Goal: Task Accomplishment & Management: Complete application form

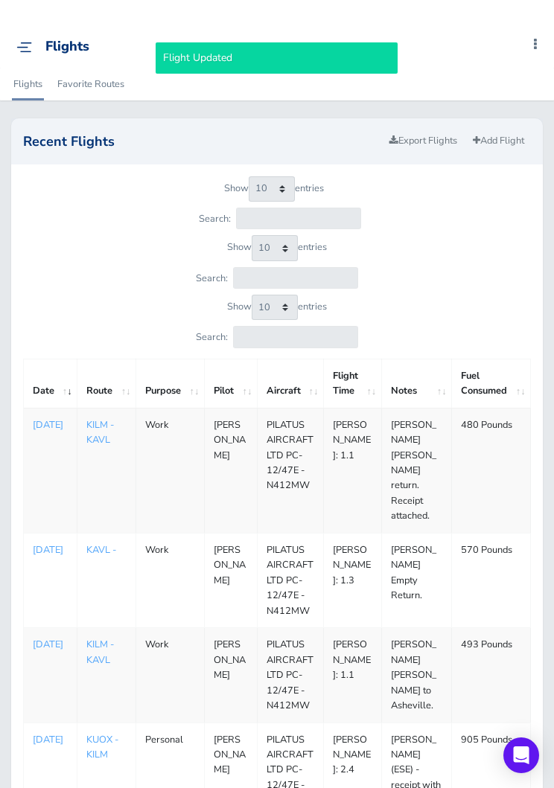
click at [500, 138] on link "Add Flight" at bounding box center [498, 141] width 65 height 22
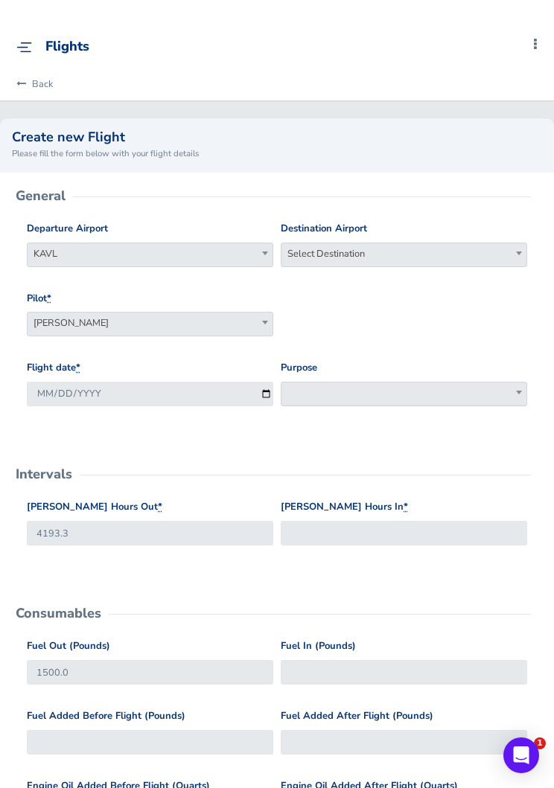
click at [401, 253] on span "Select Destination" at bounding box center [403, 253] width 245 height 21
click at [421, 278] on input "search" at bounding box center [403, 280] width 239 height 22
type input "kilm"
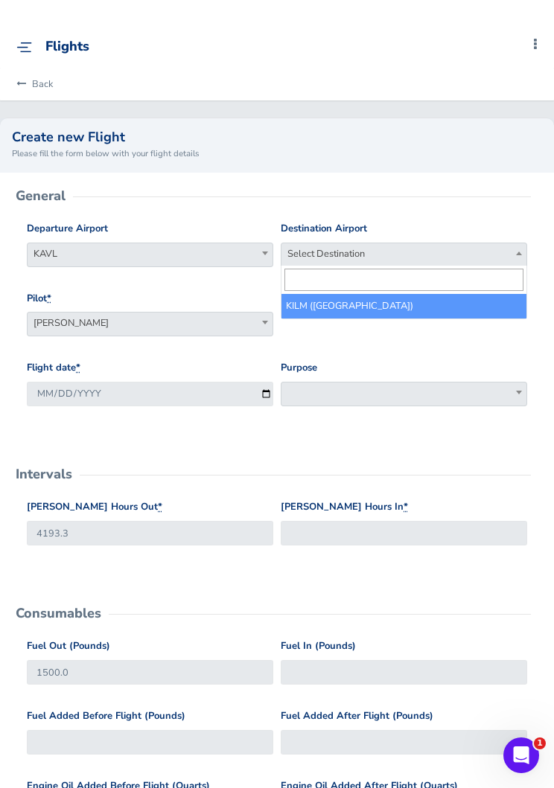
select select "KILM"
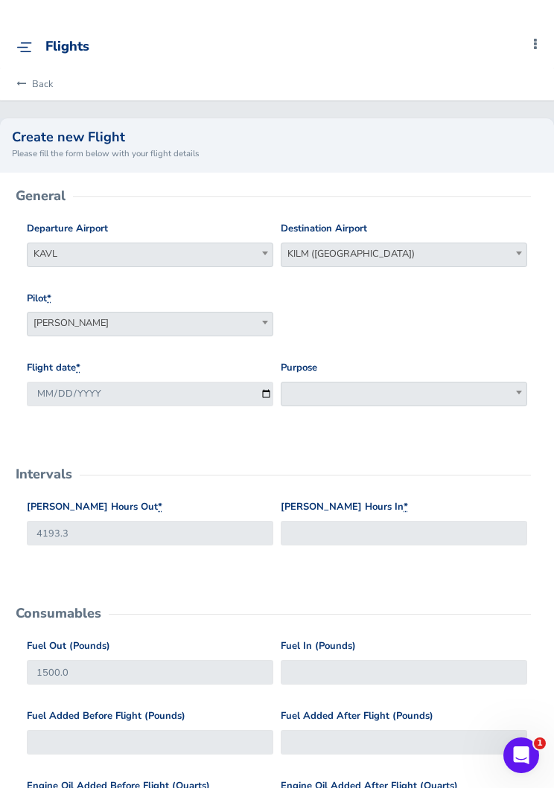
click at [384, 387] on span at bounding box center [404, 394] width 246 height 25
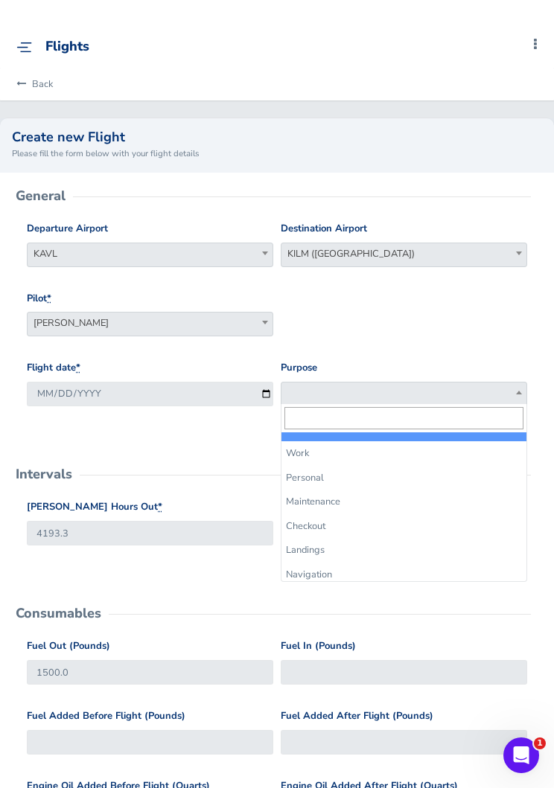
select select "Work"
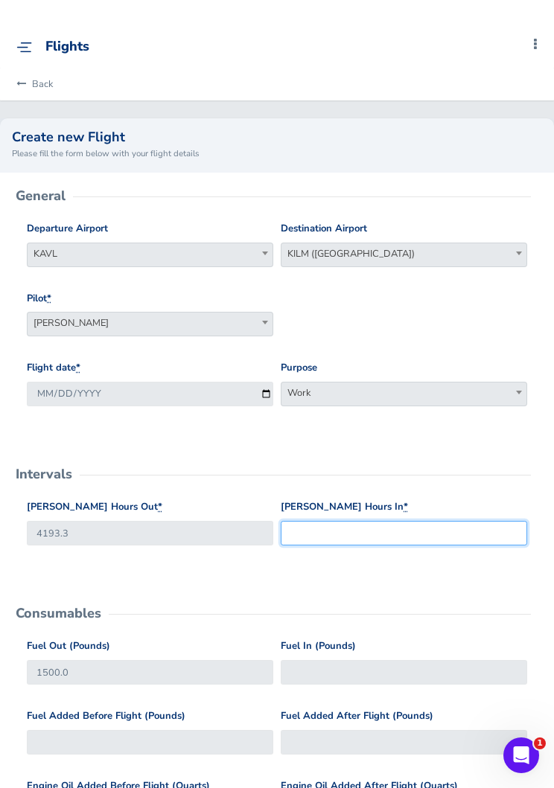
click at [422, 529] on input "Hobbs Hours In *" at bounding box center [404, 533] width 246 height 25
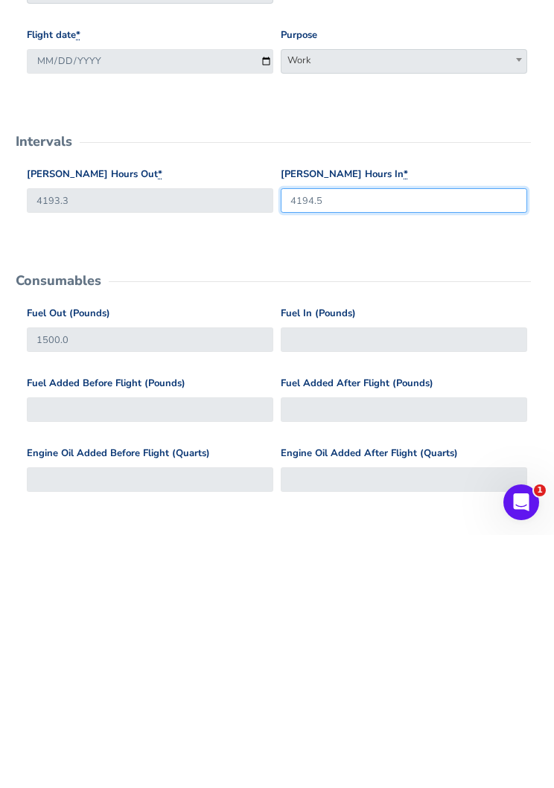
scroll to position [81, 0]
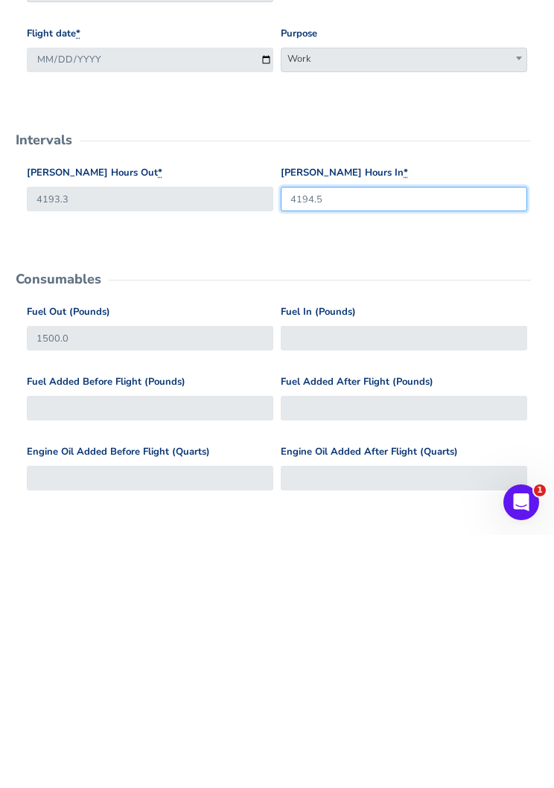
type input "4194.5"
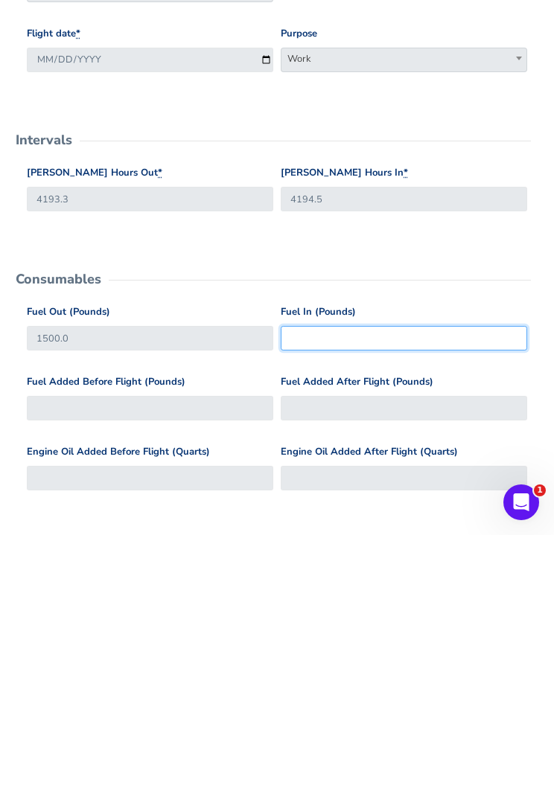
click at [385, 579] on input "Fuel In (Pounds)" at bounding box center [404, 591] width 246 height 25
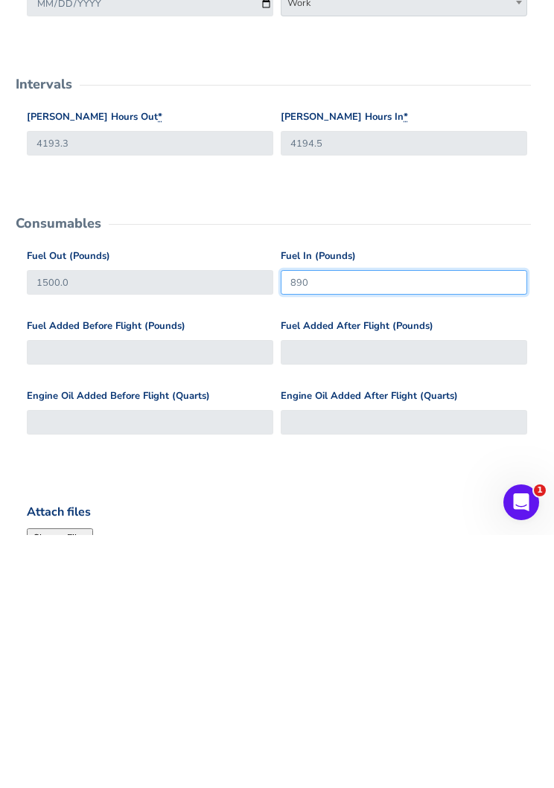
scroll to position [138, 0]
type input "890"
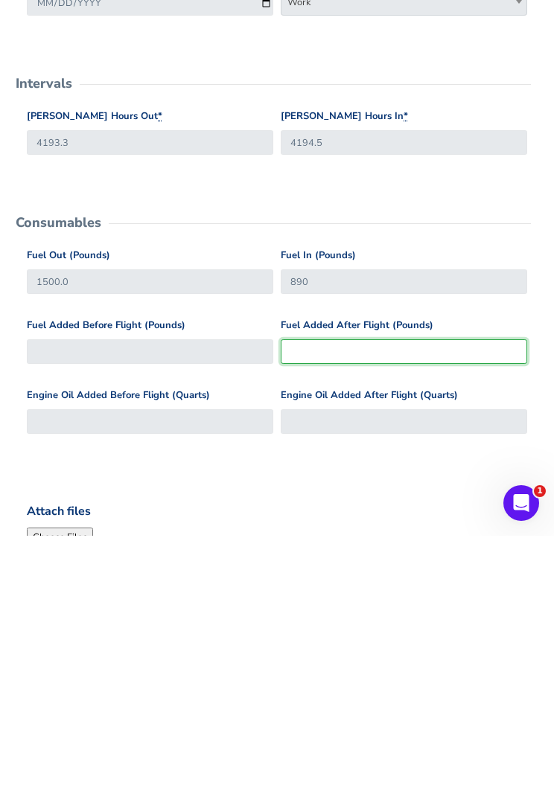
click at [418, 592] on input "Fuel Added After Flight (Pounds)" at bounding box center [404, 604] width 246 height 25
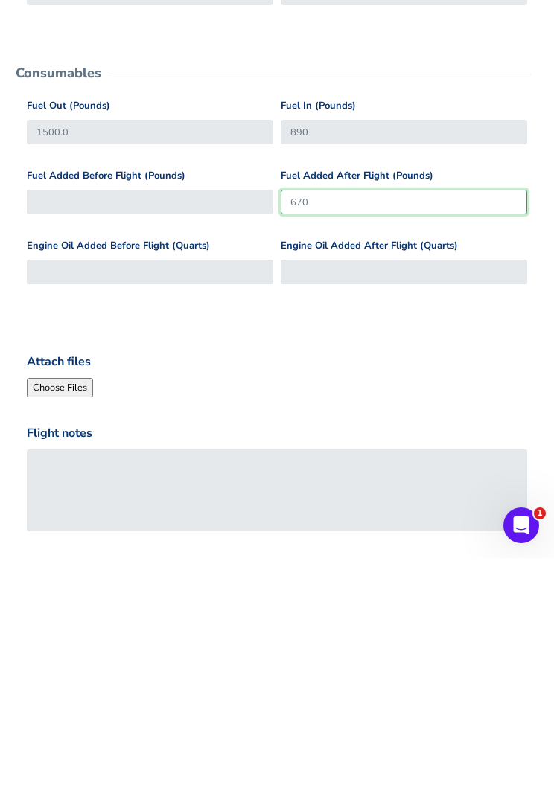
scroll to position [319, 0]
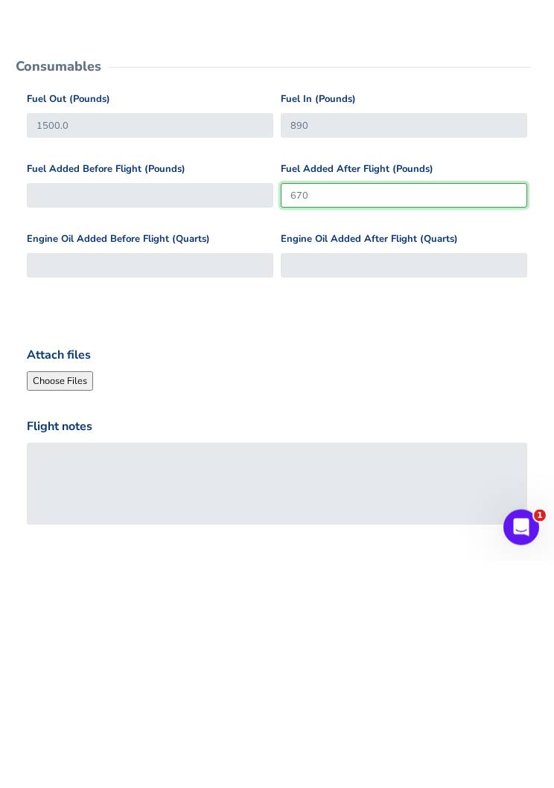
type input "670"
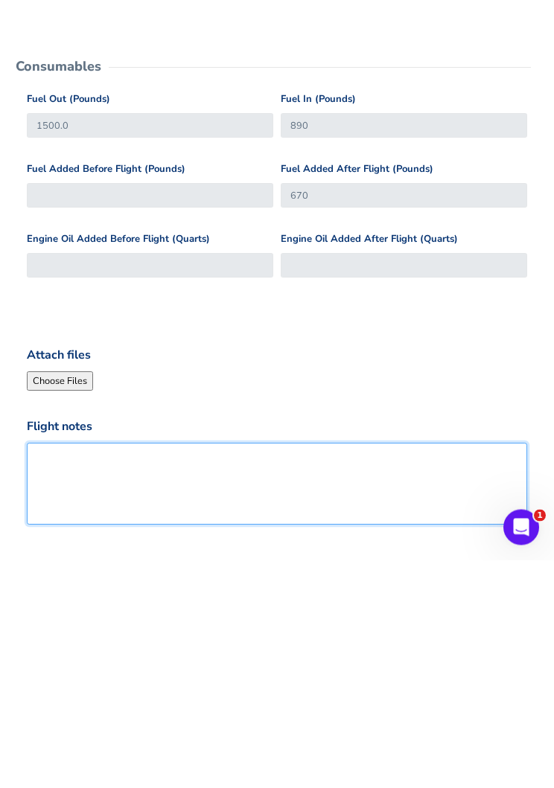
click at [338, 671] on textarea "Flight notes" at bounding box center [277, 712] width 500 height 82
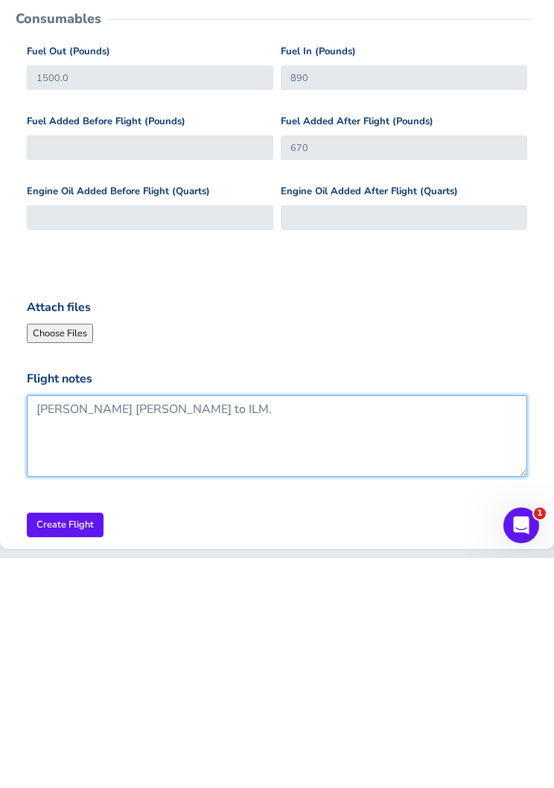
scroll to position [376, 0]
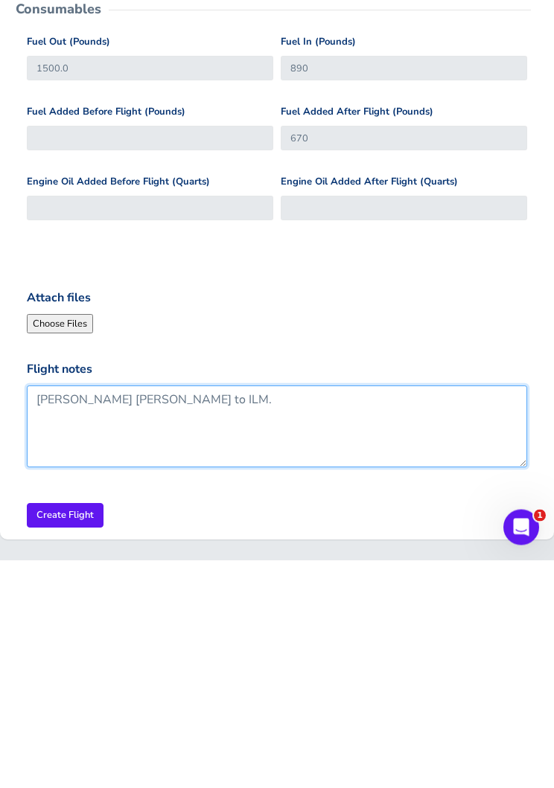
type textarea "Reed W. Nick to ILM."
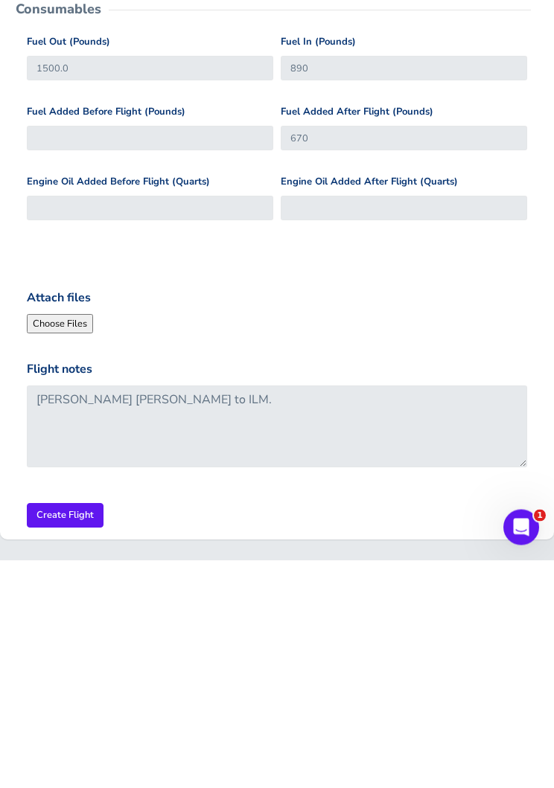
click at [52, 732] on input "Create Flight" at bounding box center [65, 744] width 77 height 25
